Goal: Task Accomplishment & Management: Use online tool/utility

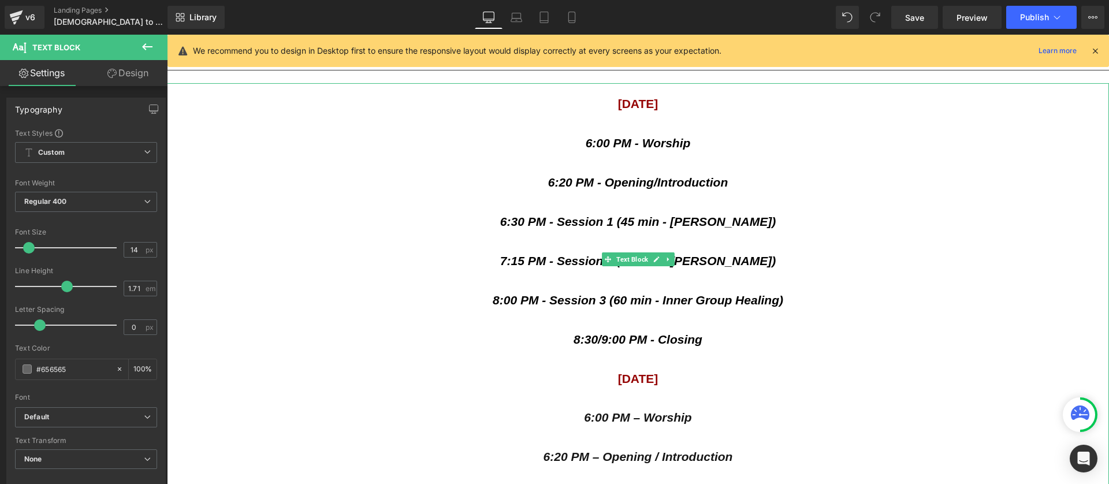
scroll to position [280, 0]
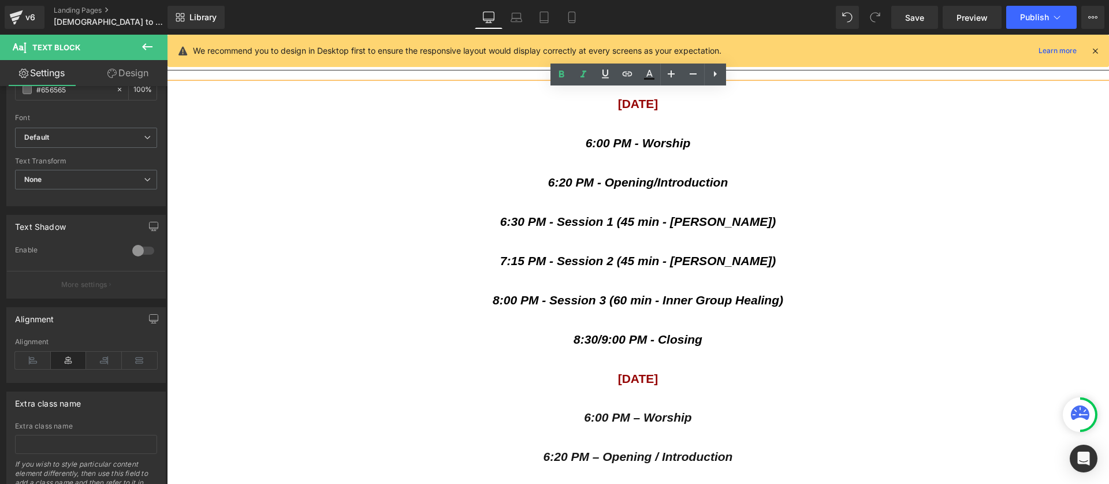
drag, startPoint x: 584, startPoint y: 321, endPoint x: 535, endPoint y: 323, distance: 49.7
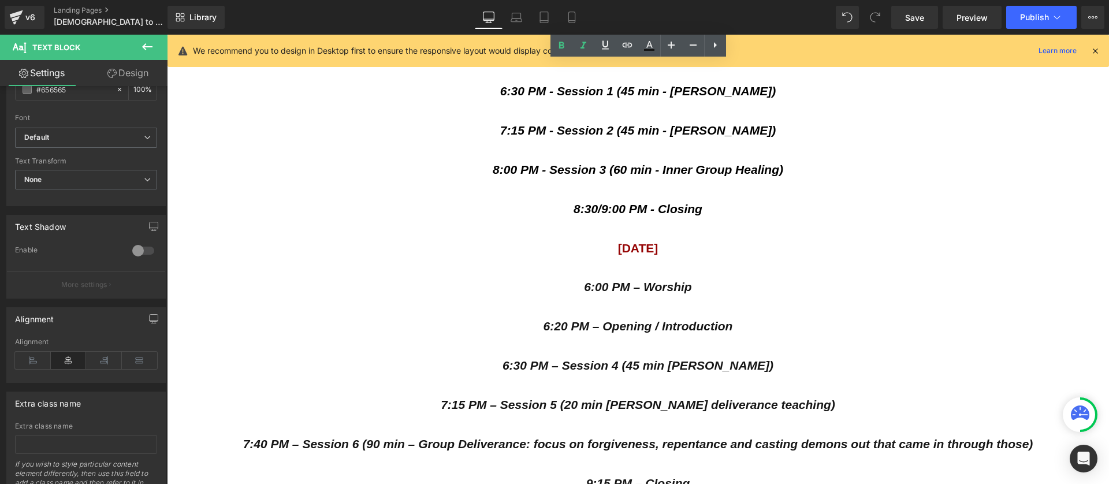
scroll to position [2170, 0]
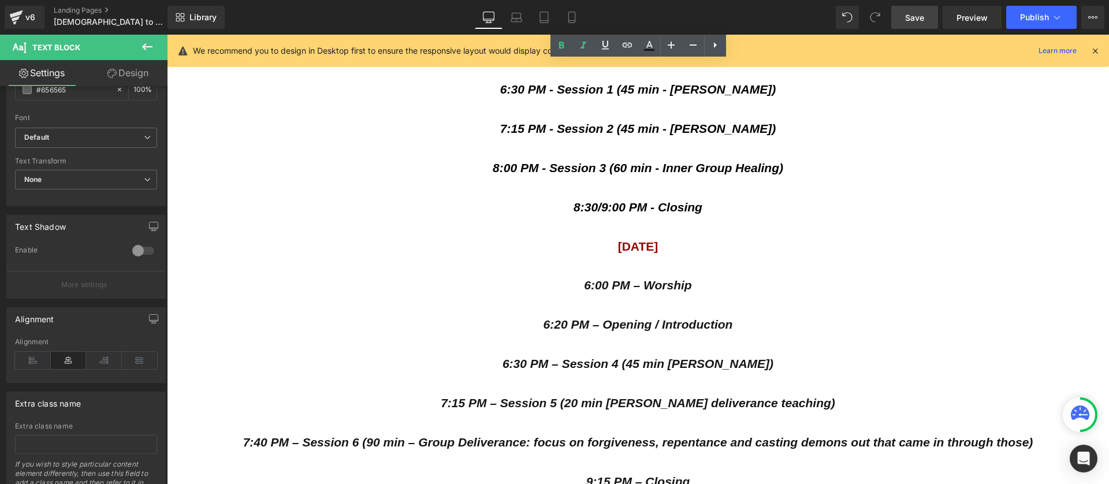
click at [915, 17] on span "Save" at bounding box center [914, 18] width 19 height 12
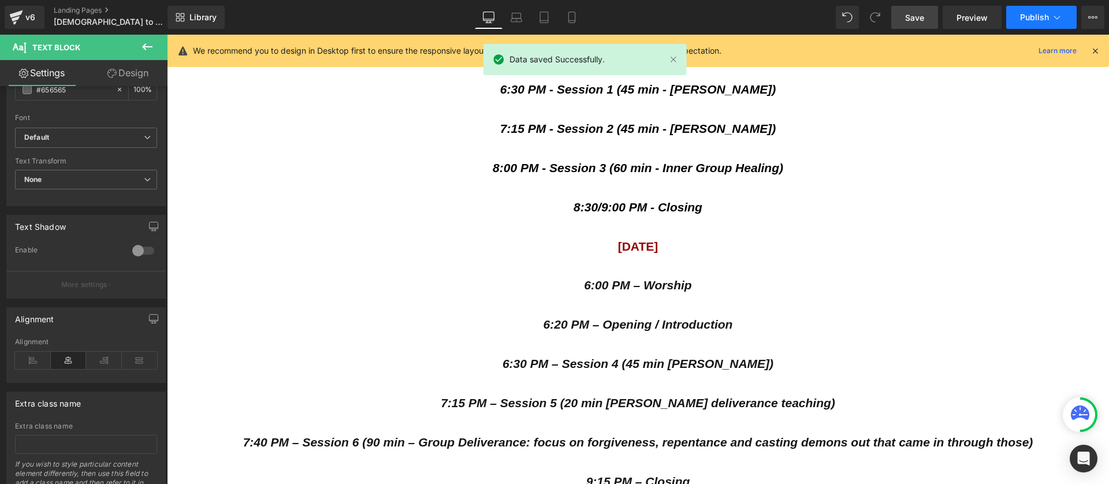
click at [1031, 13] on span "Publish" at bounding box center [1034, 17] width 29 height 9
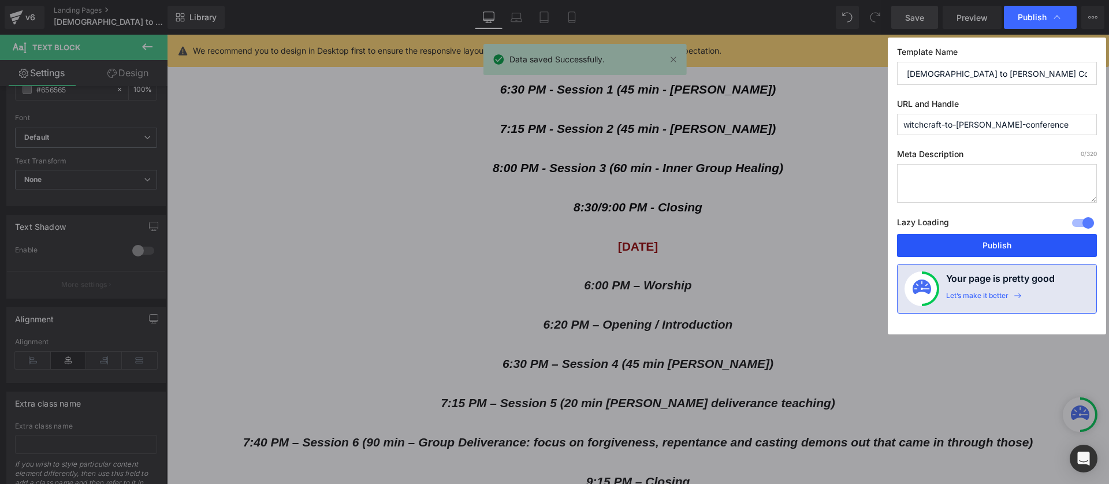
click at [979, 244] on button "Publish" at bounding box center [997, 245] width 200 height 23
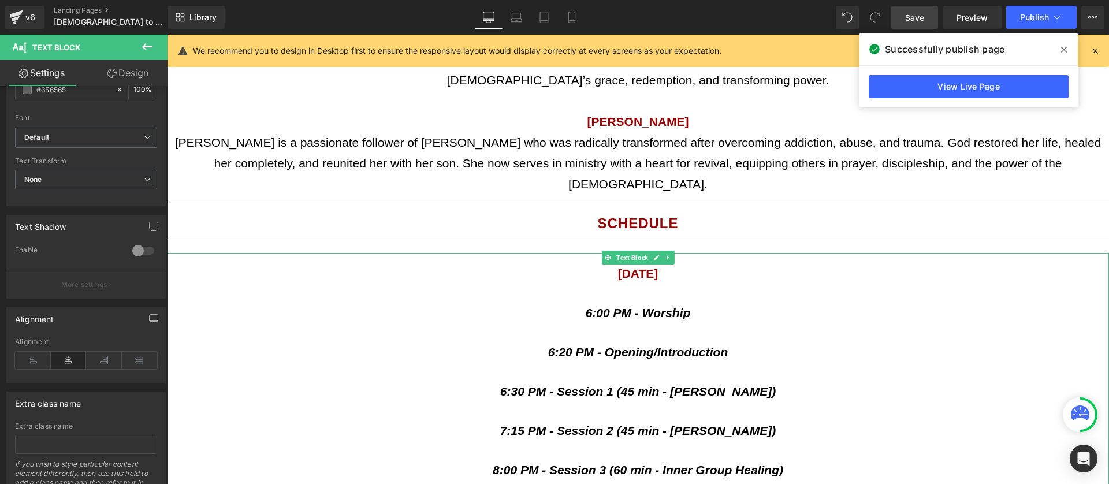
scroll to position [1877, 0]
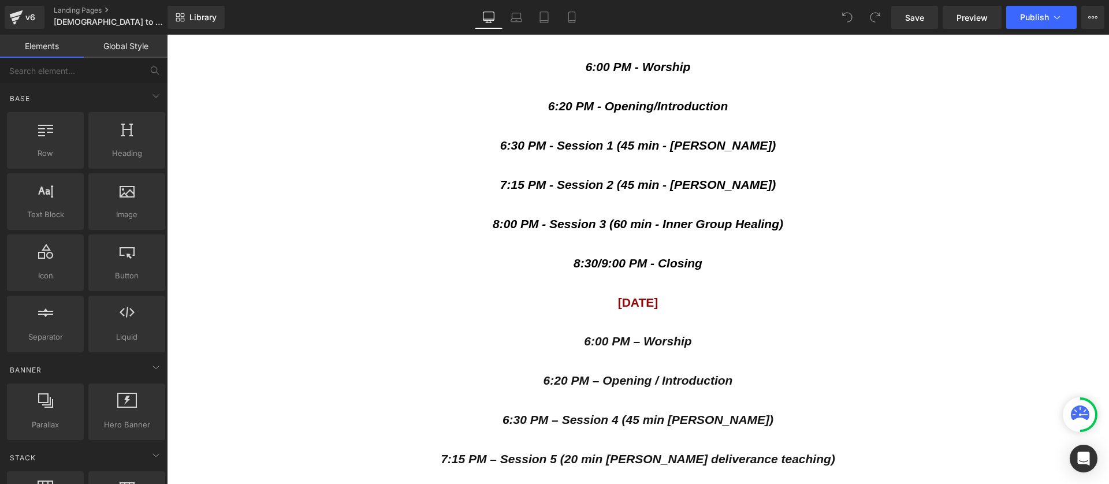
scroll to position [2115, 0]
